Goal: Check status: Check status

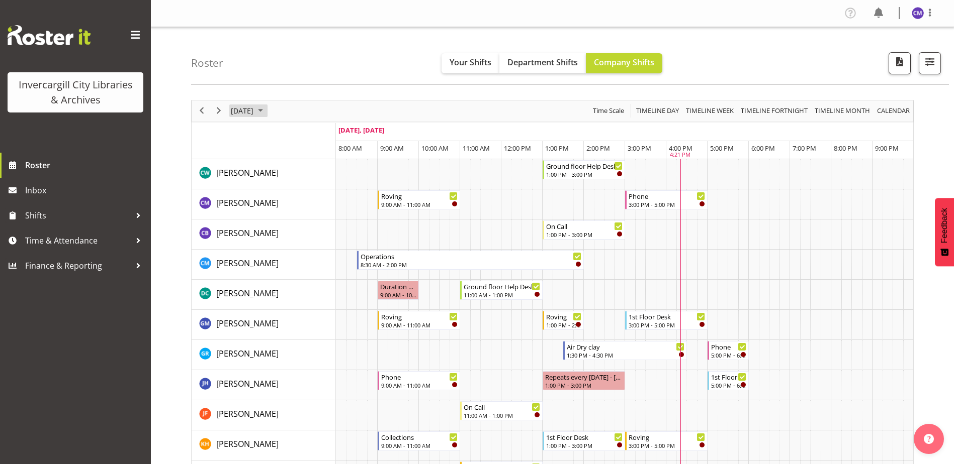
scroll to position [352, 0]
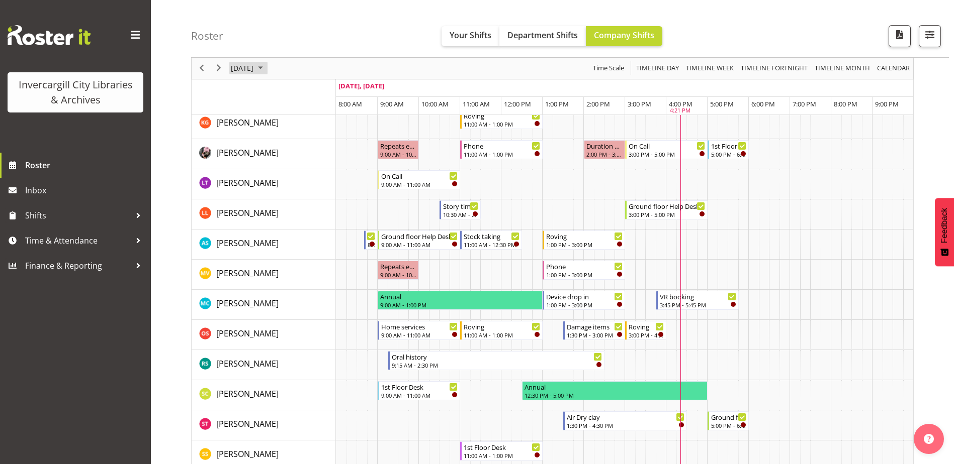
click at [250, 64] on span "[DATE]" at bounding box center [242, 68] width 25 height 13
click at [253, 144] on span "6" at bounding box center [257, 145] width 15 height 15
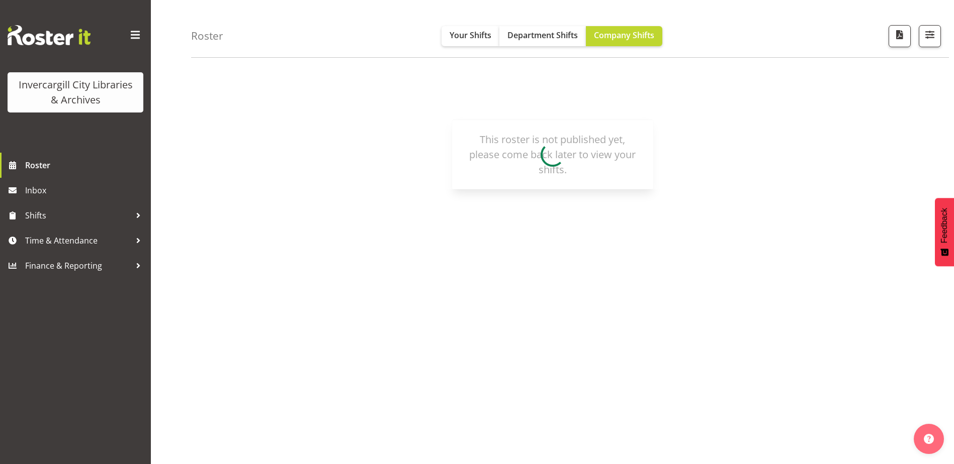
scroll to position [30, 0]
